Goal: Task Accomplishment & Management: Use online tool/utility

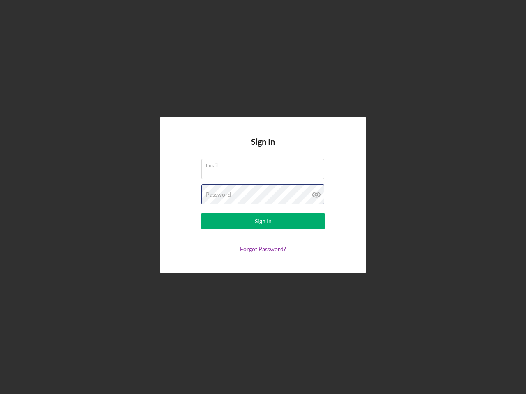
click at [263, 197] on div "Password" at bounding box center [262, 194] width 123 height 21
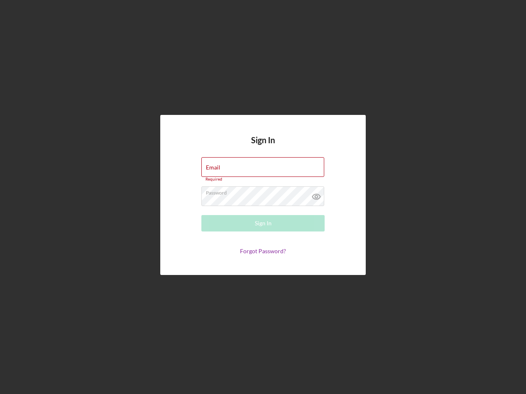
click at [316, 195] on icon at bounding box center [316, 196] width 21 height 21
